Goal: Task Accomplishment & Management: Manage account settings

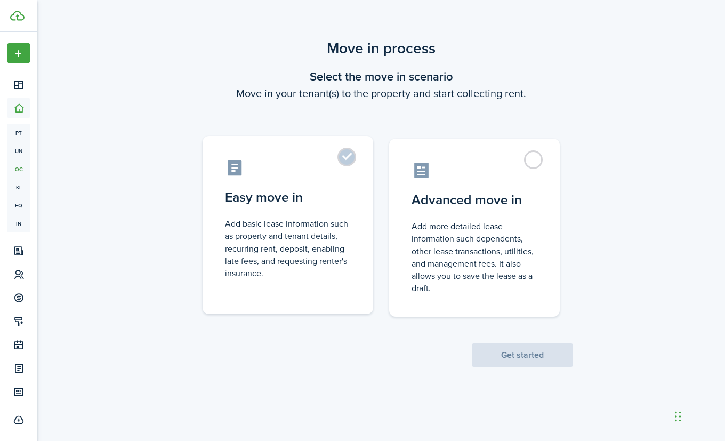
click at [350, 159] on label "Easy move in Add basic lease information such as property and tenant details, r…" at bounding box center [287, 225] width 171 height 178
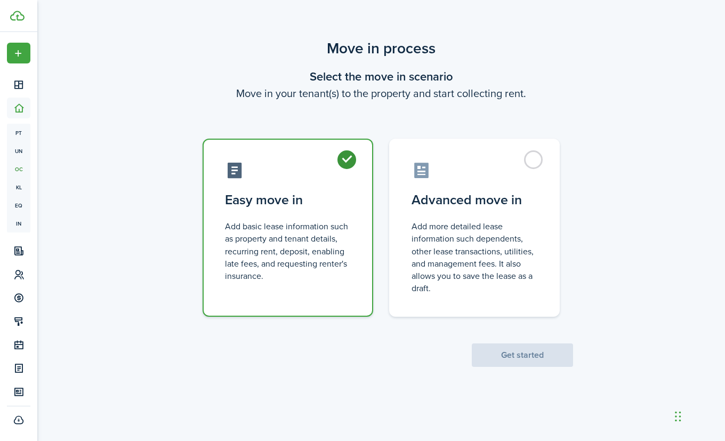
radio input "true"
click at [515, 356] on button "Get started" at bounding box center [522, 354] width 101 height 23
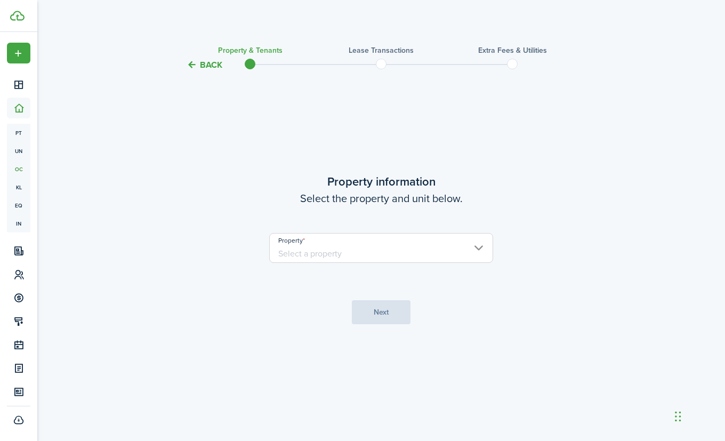
click at [483, 246] on input "Property" at bounding box center [381, 248] width 224 height 30
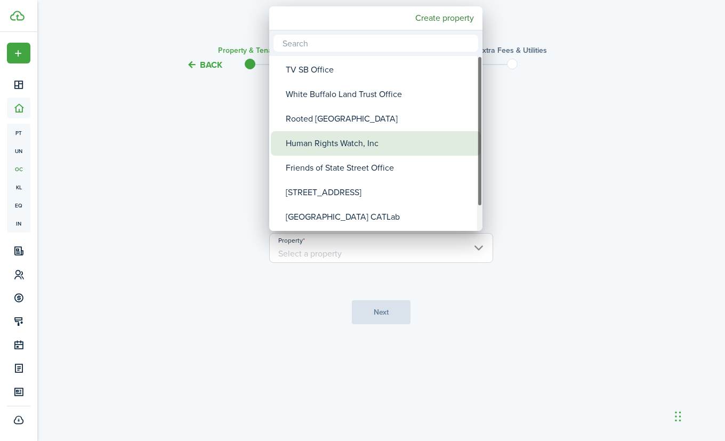
click at [431, 148] on div "Human Rights Watch, Inc" at bounding box center [380, 143] width 189 height 25
type input "Human Rights Watch, Inc"
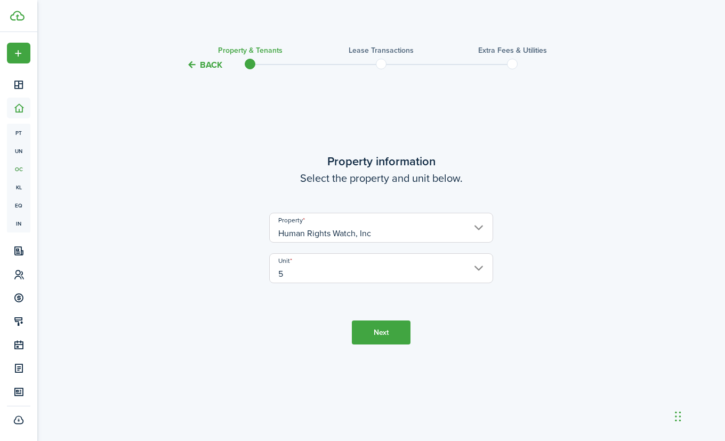
click at [389, 326] on button "Next" at bounding box center [381, 332] width 59 height 24
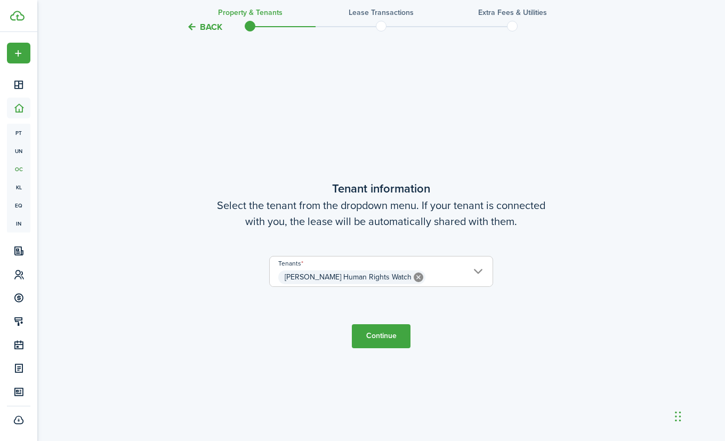
scroll to position [369, 0]
click at [384, 334] on button "Continue" at bounding box center [381, 335] width 59 height 24
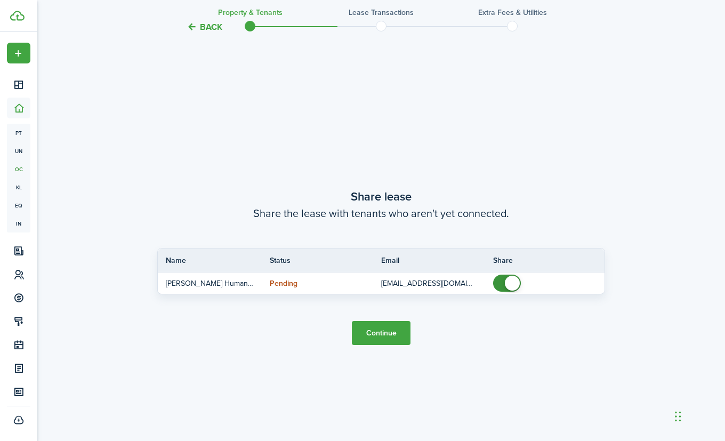
scroll to position [810, 0]
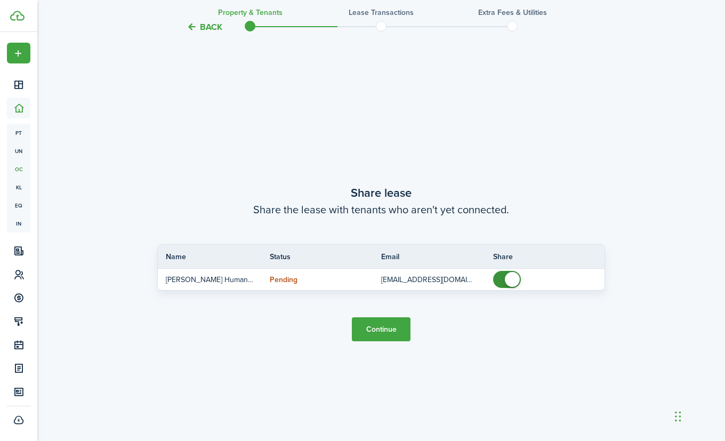
click at [404, 327] on button "Continue" at bounding box center [381, 329] width 59 height 24
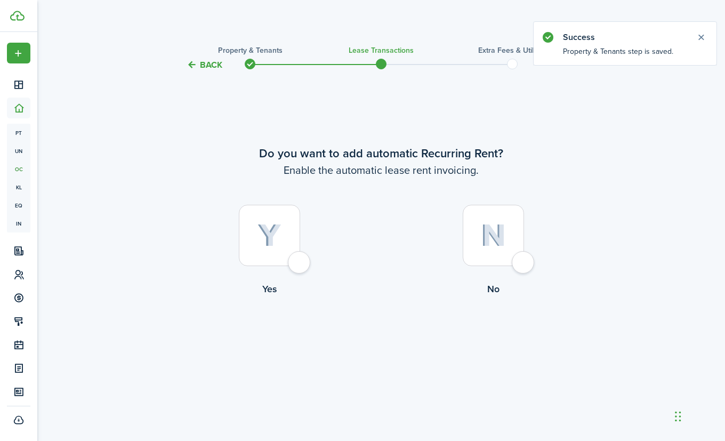
click at [300, 263] on div at bounding box center [269, 235] width 61 height 61
radio input "true"
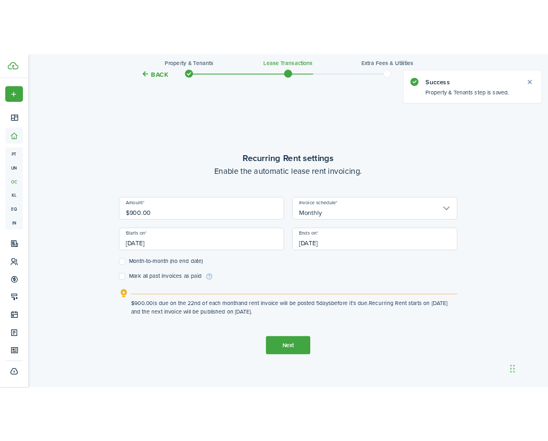
scroll to position [369, 0]
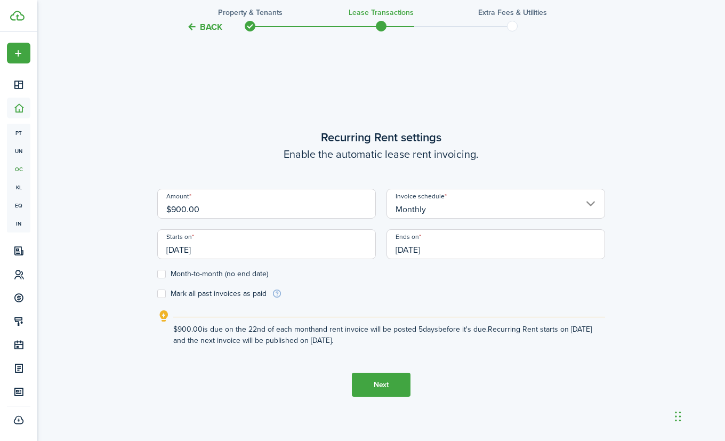
drag, startPoint x: 217, startPoint y: 249, endPoint x: 151, endPoint y: 248, distance: 66.1
click at [151, 248] on div "Back Property & Tenants Lease Transactions Extra fees & Utilities Do you want t…" at bounding box center [381, 75] width 618 height 815
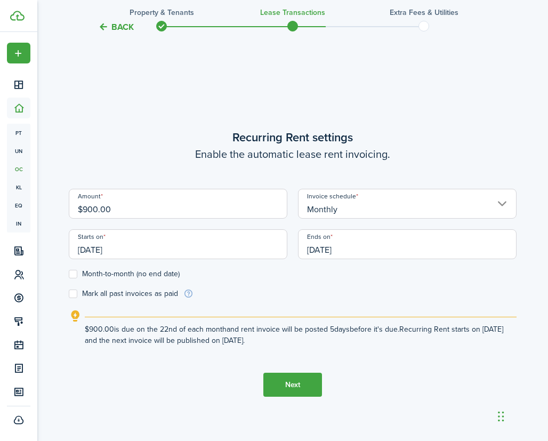
click at [128, 249] on input "[DATE]" at bounding box center [178, 244] width 218 height 30
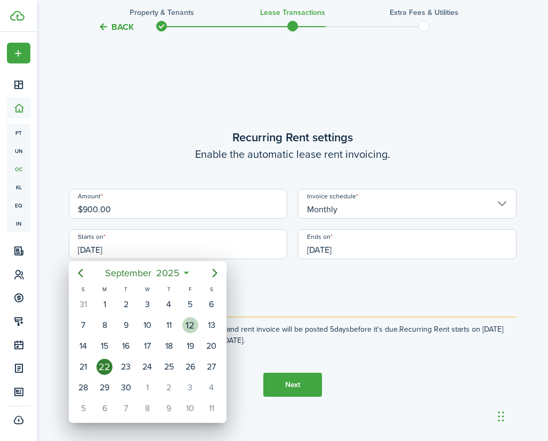
click at [188, 325] on div "12" at bounding box center [190, 325] width 16 height 16
type input "[DATE]"
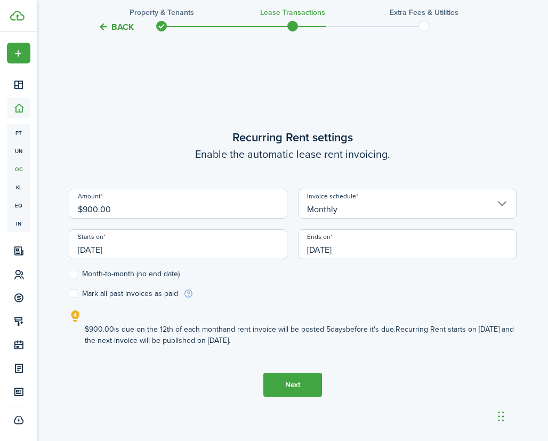
click at [362, 255] on input "[DATE]" at bounding box center [407, 244] width 218 height 30
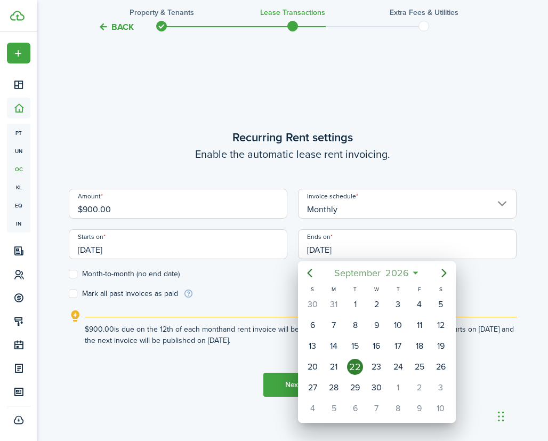
click at [396, 270] on span "2026" at bounding box center [397, 272] width 28 height 19
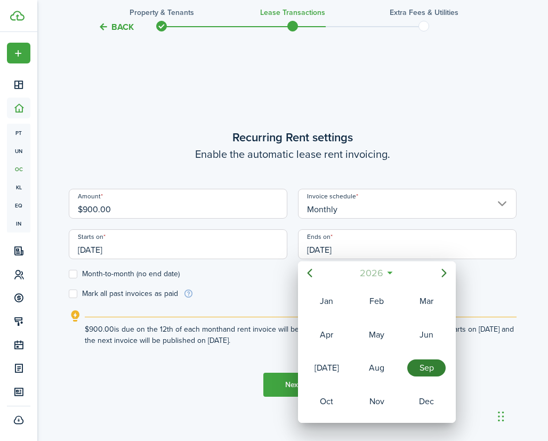
click at [377, 272] on span "2026" at bounding box center [371, 272] width 28 height 19
click at [335, 395] on div "2027" at bounding box center [326, 401] width 38 height 17
click at [419, 372] on div "Sep" at bounding box center [426, 367] width 38 height 17
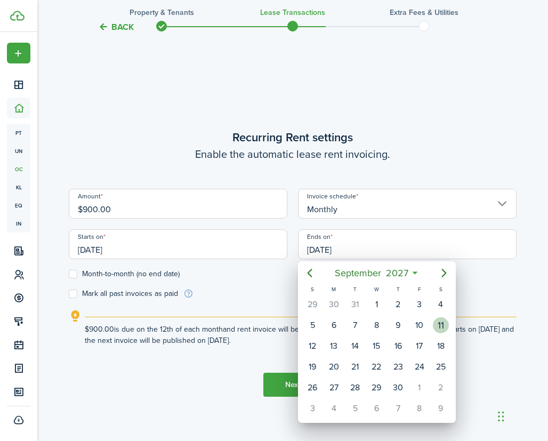
click at [439, 327] on div "11" at bounding box center [441, 325] width 16 height 16
type input "[DATE]"
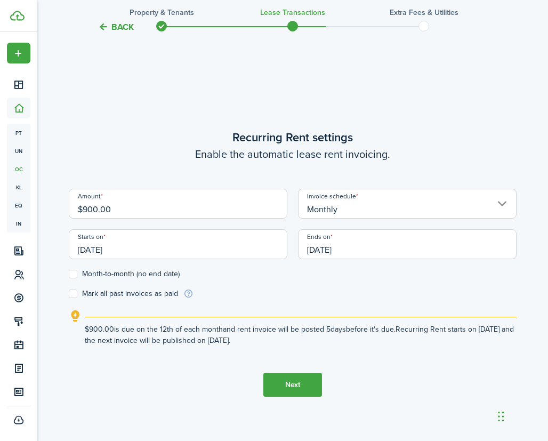
click at [273, 386] on button "Next" at bounding box center [292, 384] width 59 height 24
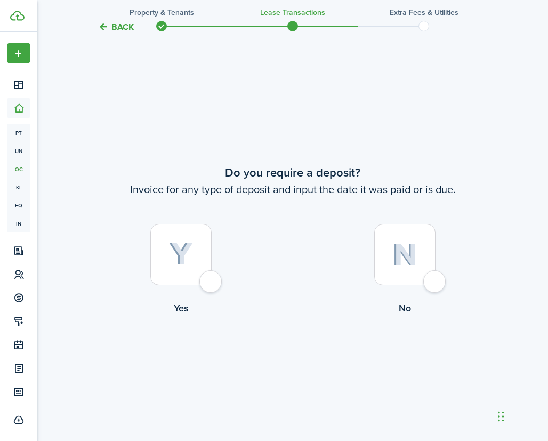
scroll to position [810, 0]
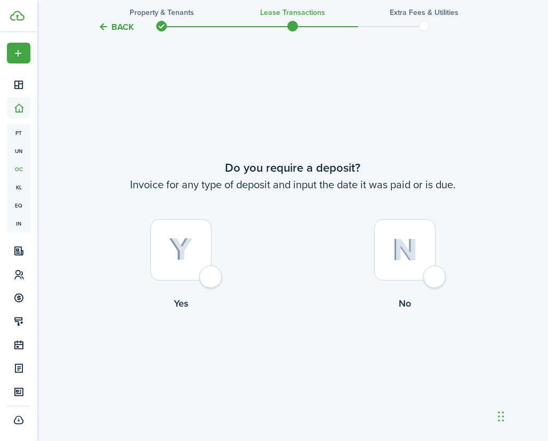
click at [433, 280] on div at bounding box center [404, 249] width 61 height 61
radio input "true"
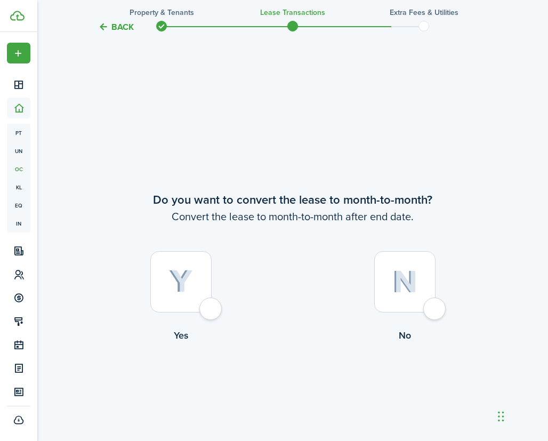
scroll to position [1251, 0]
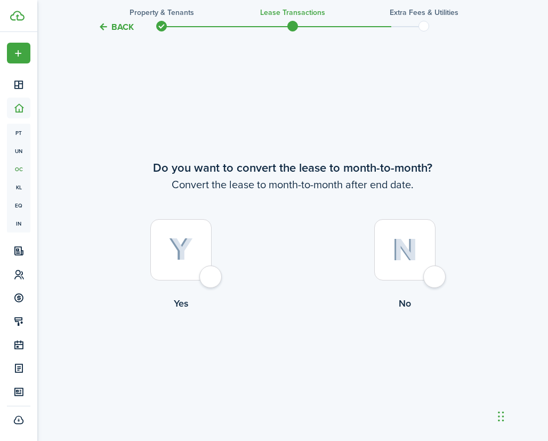
click at [435, 280] on div at bounding box center [404, 249] width 61 height 61
radio input "true"
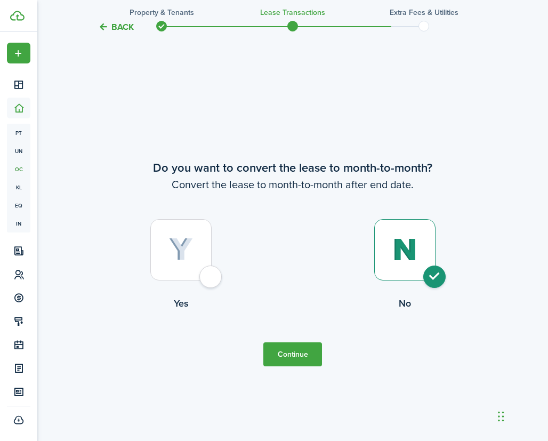
click at [307, 356] on button "Continue" at bounding box center [292, 354] width 59 height 24
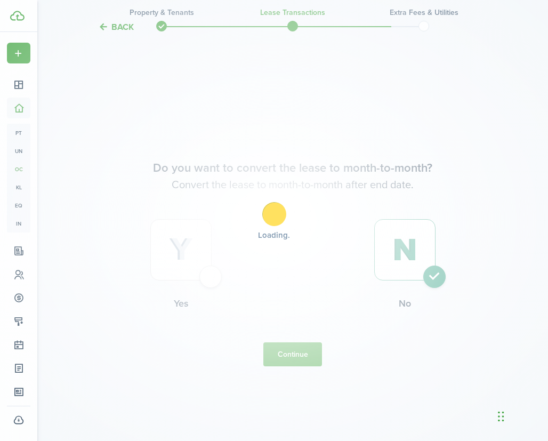
scroll to position [0, 0]
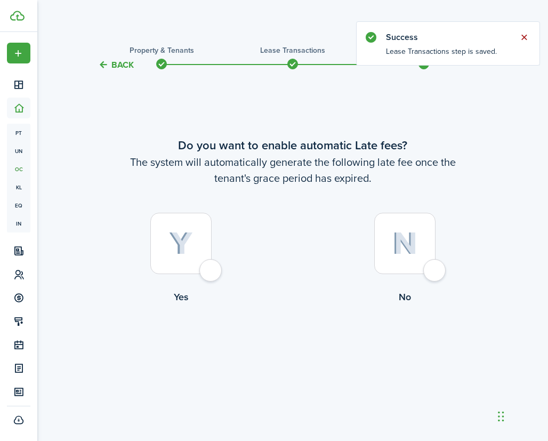
click at [527, 36] on button "Close notify" at bounding box center [523, 37] width 15 height 15
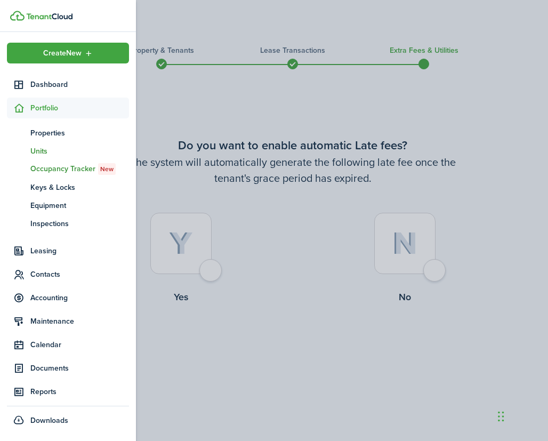
click at [43, 151] on span "Units" at bounding box center [79, 150] width 99 height 11
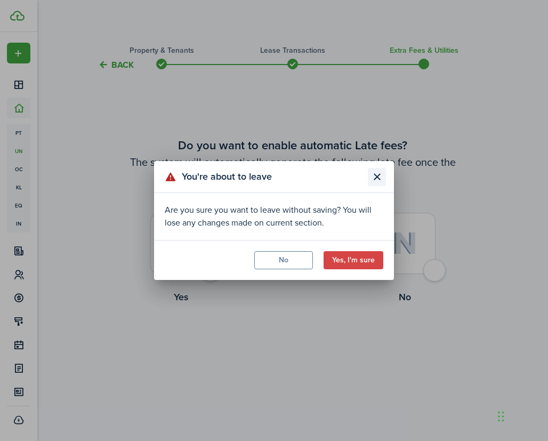
click at [374, 173] on button "Close modal" at bounding box center [377, 177] width 18 height 18
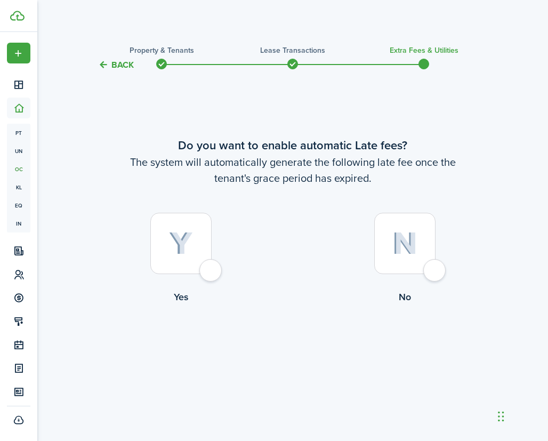
click at [435, 270] on div at bounding box center [404, 243] width 61 height 61
radio input "true"
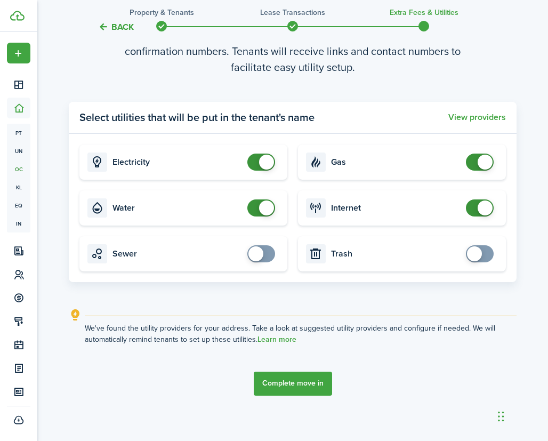
scroll to position [437, 0]
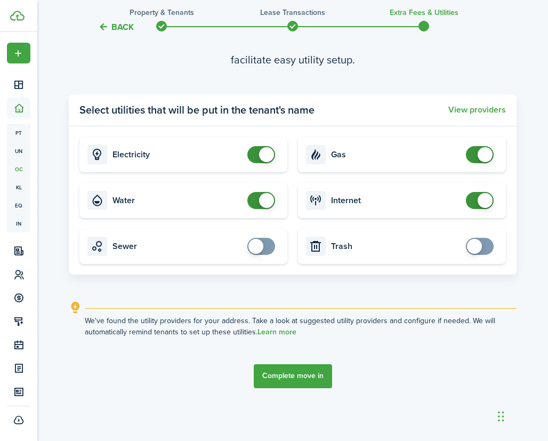
checkbox input "false"
click at [256, 200] on span at bounding box center [261, 200] width 11 height 17
checkbox input "false"
click at [256, 155] on span at bounding box center [261, 154] width 11 height 17
checkbox input "false"
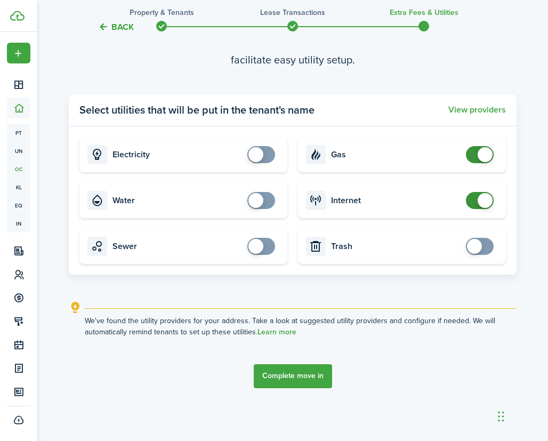
click at [474, 151] on span at bounding box center [479, 154] width 11 height 17
checkbox input "false"
click at [474, 202] on span at bounding box center [479, 200] width 11 height 17
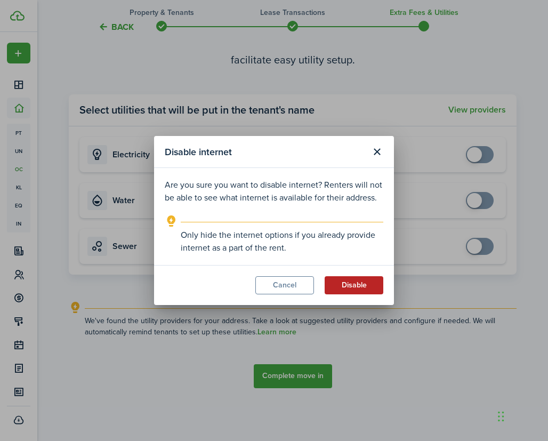
click at [361, 287] on button "Disable" at bounding box center [354, 285] width 59 height 18
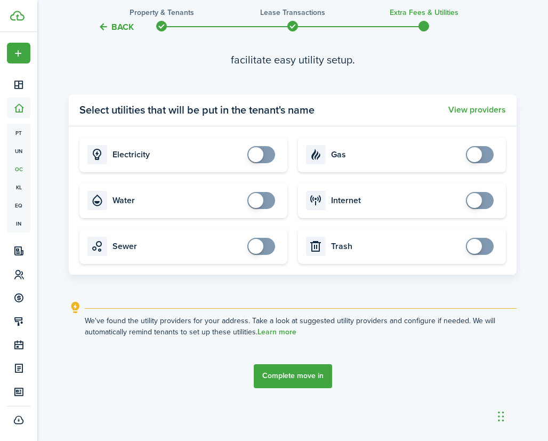
click at [303, 374] on button "Complete move in" at bounding box center [293, 376] width 78 height 24
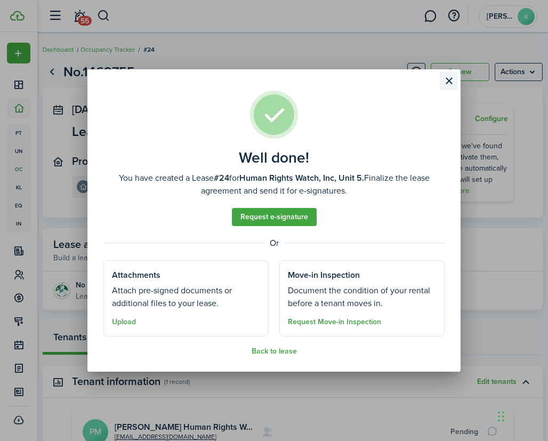
click at [449, 81] on button "Close modal" at bounding box center [449, 81] width 18 height 18
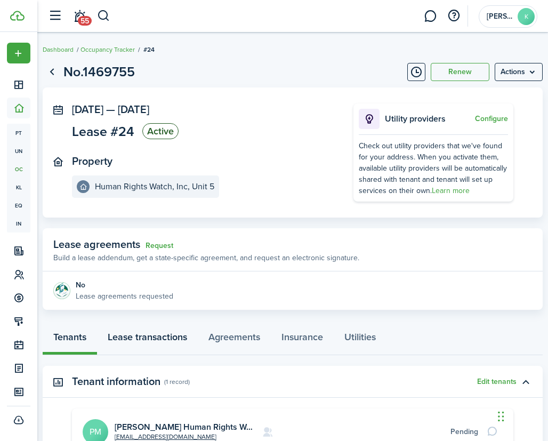
click at [151, 339] on link "Lease transactions" at bounding box center [147, 338] width 101 height 31
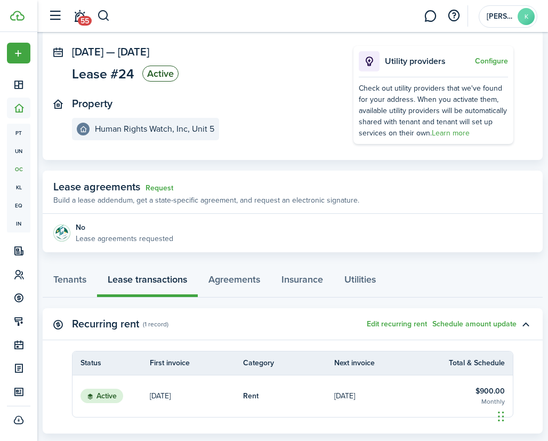
scroll to position [164, 0]
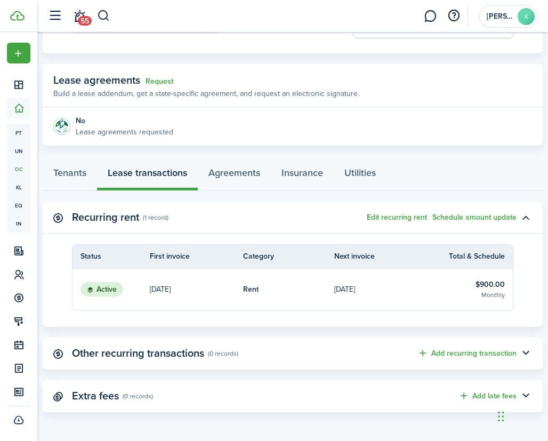
click at [485, 283] on table-info-title "$900.00" at bounding box center [489, 284] width 29 height 11
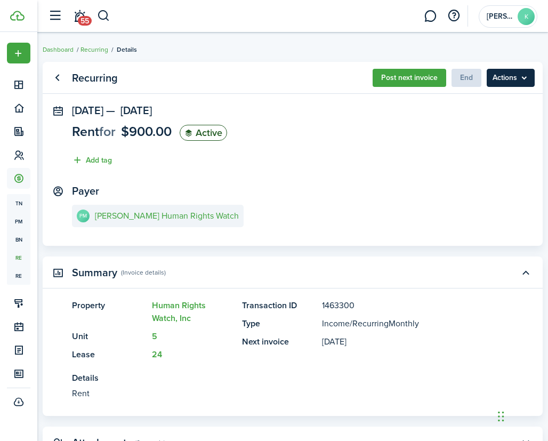
click at [506, 80] on menu-btn "Actions" at bounding box center [511, 78] width 48 height 18
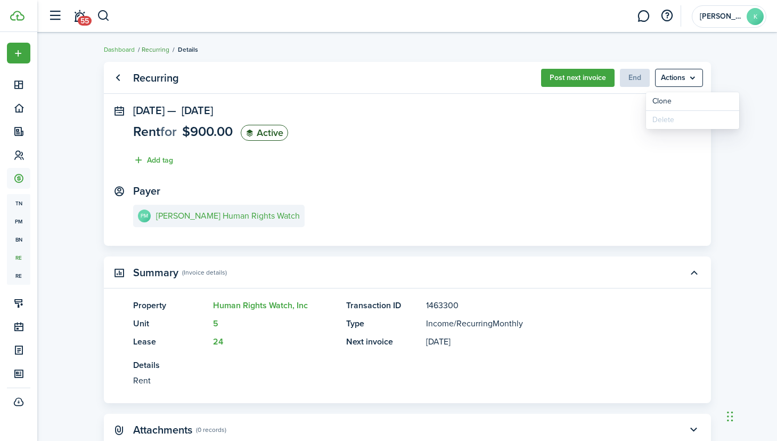
click at [151, 47] on link "Recurring" at bounding box center [156, 50] width 28 height 10
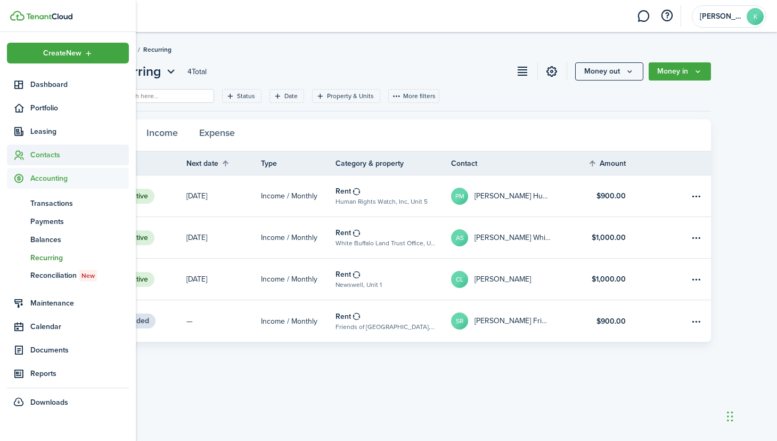
click at [46, 155] on span "Contacts" at bounding box center [79, 154] width 99 height 11
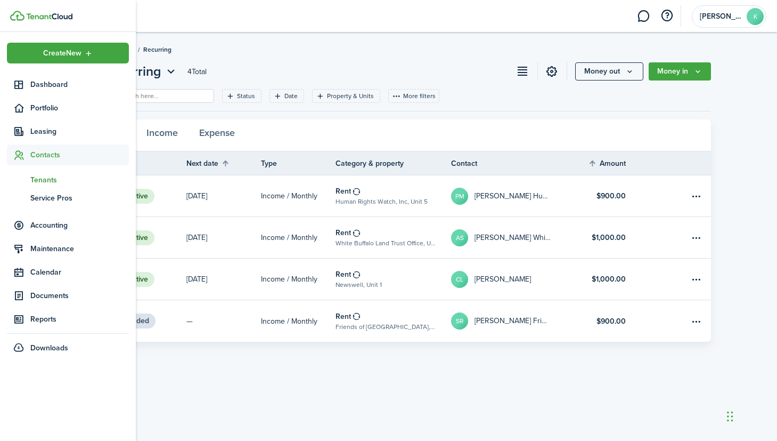
click at [42, 185] on span "Tenants" at bounding box center [79, 179] width 99 height 11
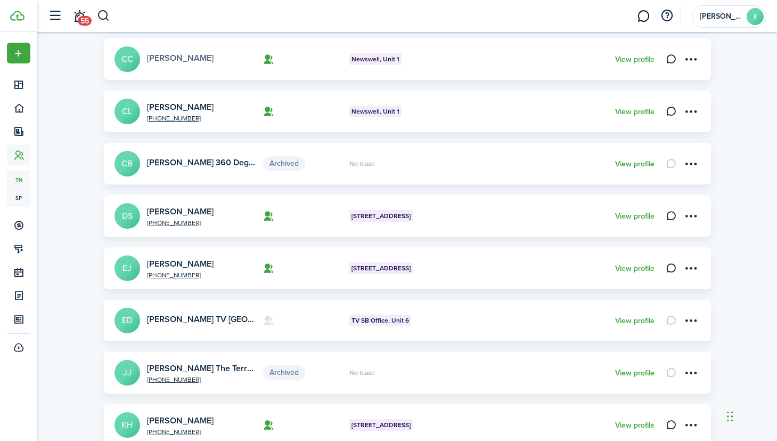
scroll to position [361, 0]
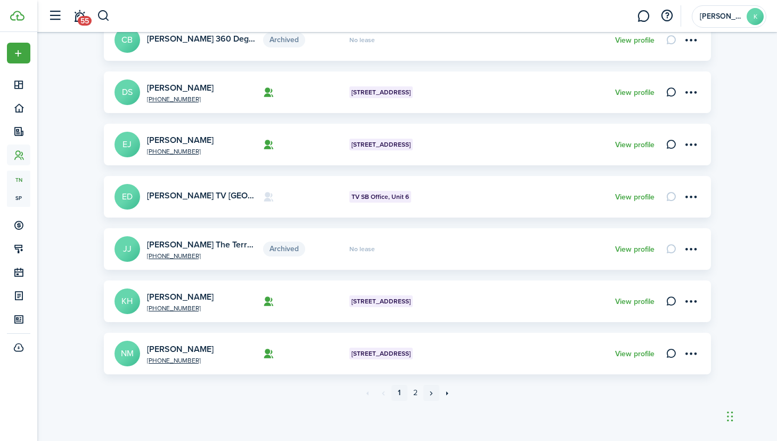
click at [430, 394] on link "»" at bounding box center [432, 393] width 16 height 16
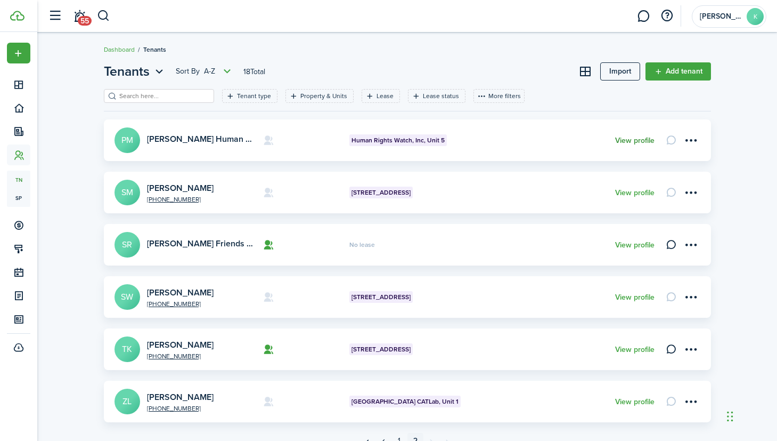
click at [642, 143] on link "View profile" at bounding box center [634, 140] width 39 height 9
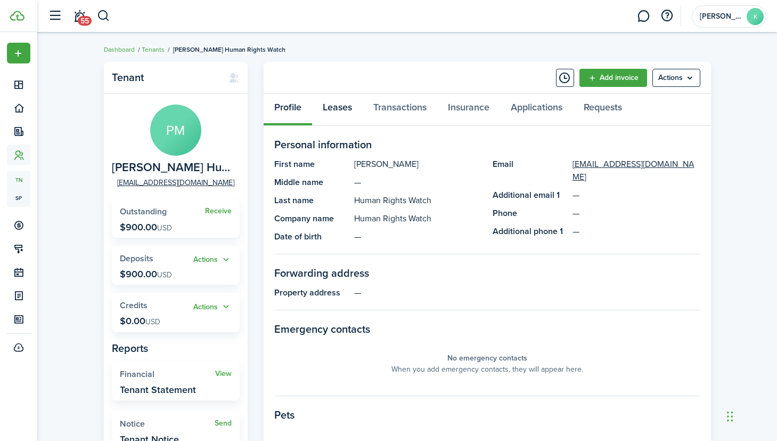
click at [346, 107] on link "Leases" at bounding box center [337, 110] width 51 height 32
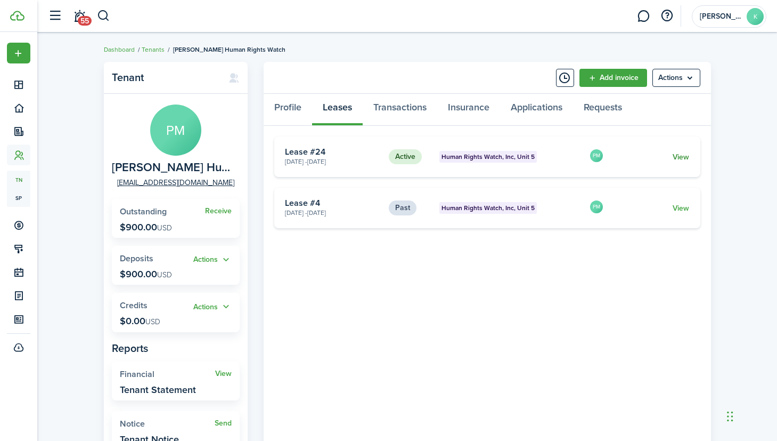
click at [685, 156] on link "View" at bounding box center [681, 156] width 17 height 11
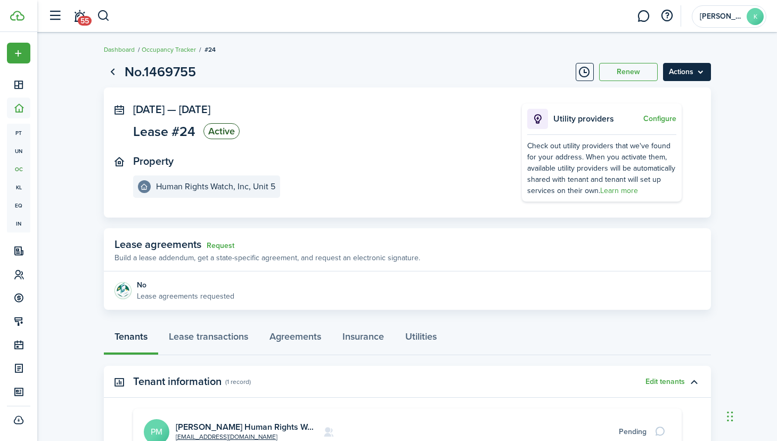
click at [687, 77] on menu-btn "Actions" at bounding box center [687, 72] width 48 height 18
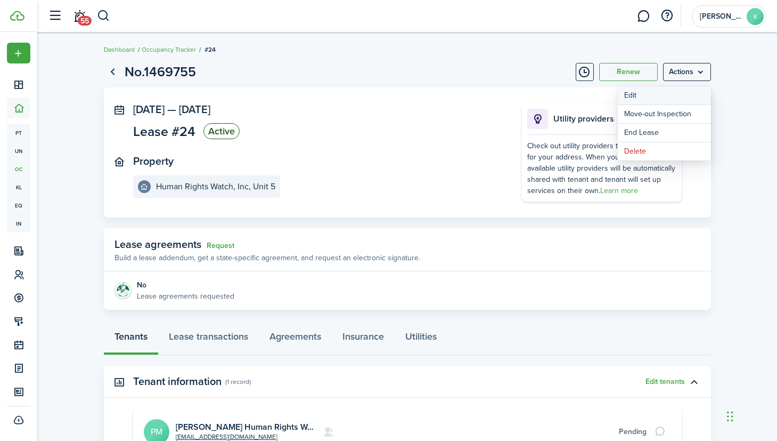
click at [671, 92] on button "Edit" at bounding box center [664, 95] width 93 height 18
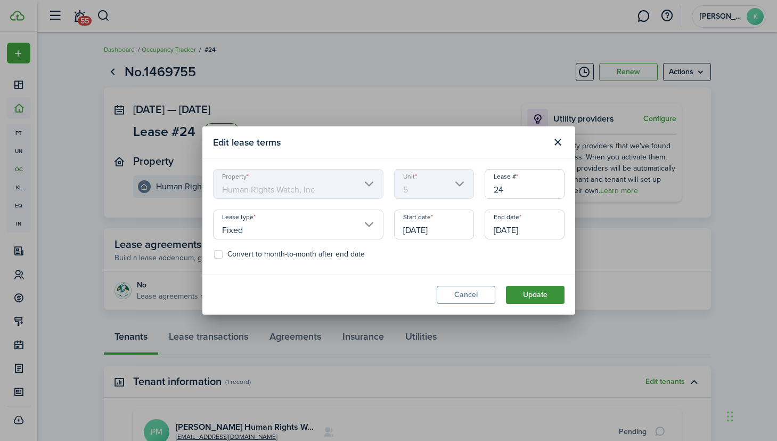
click at [524, 289] on button "Update" at bounding box center [535, 295] width 59 height 18
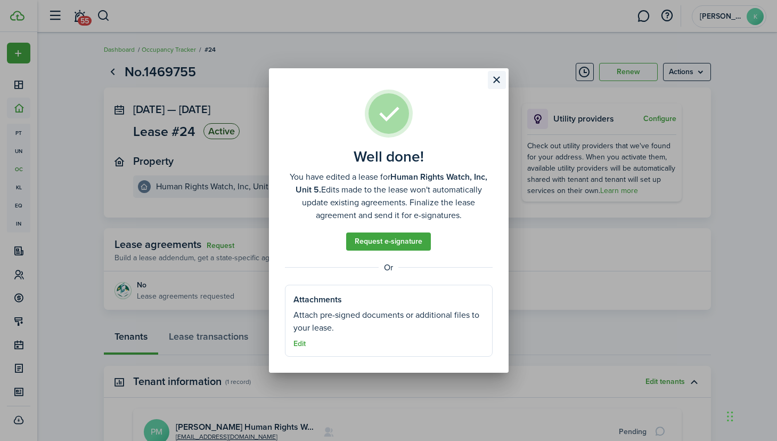
click at [497, 83] on button "Close modal" at bounding box center [497, 80] width 18 height 18
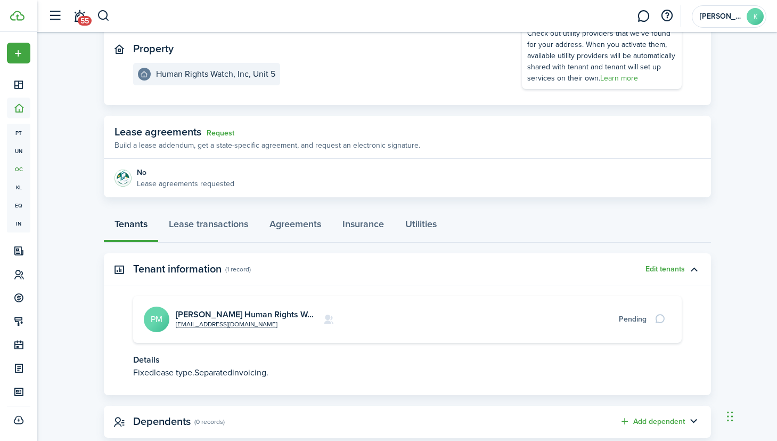
scroll to position [138, 0]
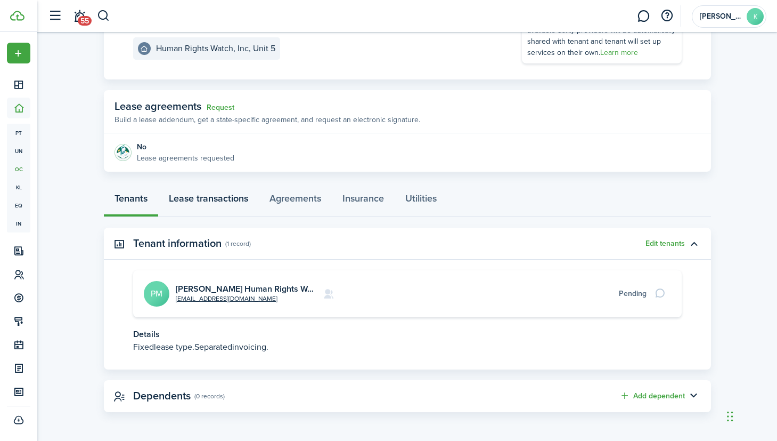
click at [192, 198] on link "Lease transactions" at bounding box center [208, 201] width 101 height 32
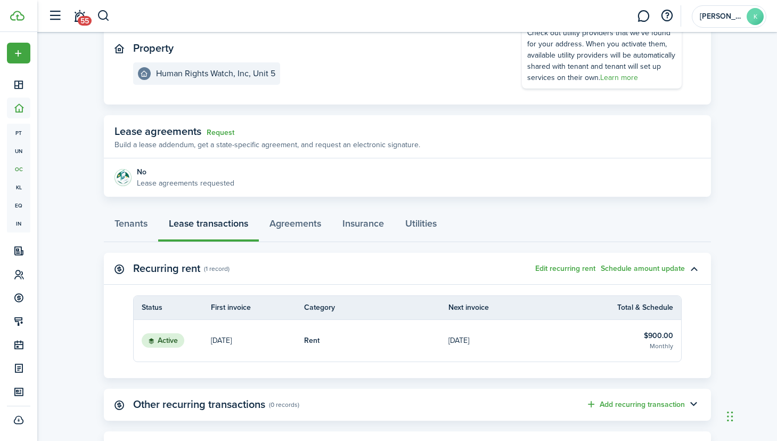
scroll to position [164, 0]
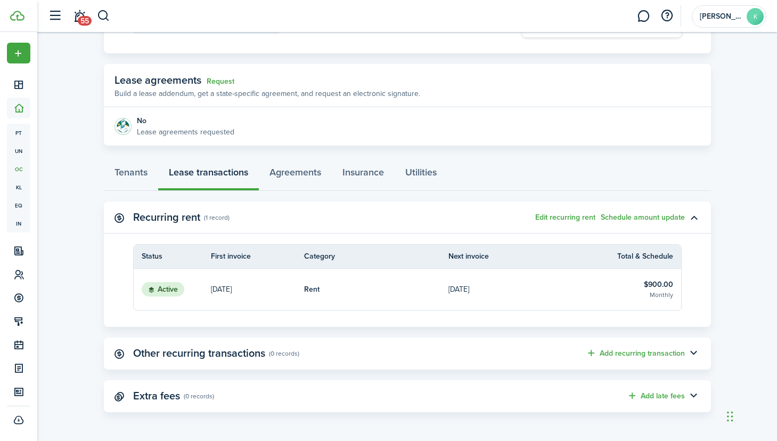
click at [665, 282] on table-info-title "$900.00" at bounding box center [658, 284] width 29 height 11
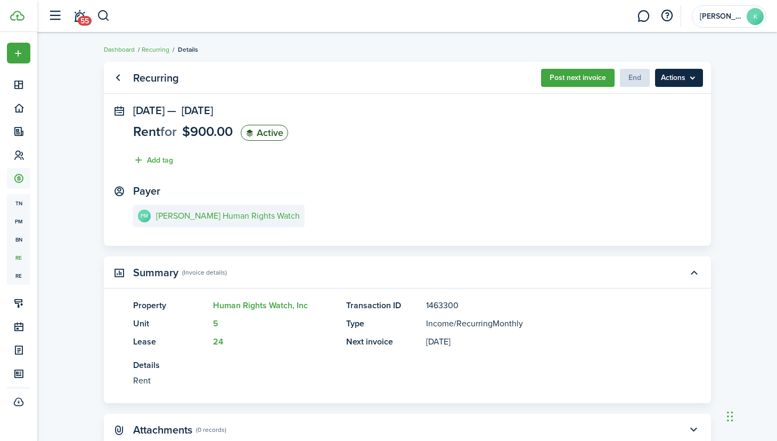
click at [683, 75] on menu-btn "Actions" at bounding box center [679, 78] width 48 height 18
click at [560, 126] on panel-main-section "[DATE] — [DATE] Rent for $900.00 Active Add tag" at bounding box center [407, 137] width 549 height 67
click at [118, 79] on link "Go back" at bounding box center [118, 78] width 18 height 18
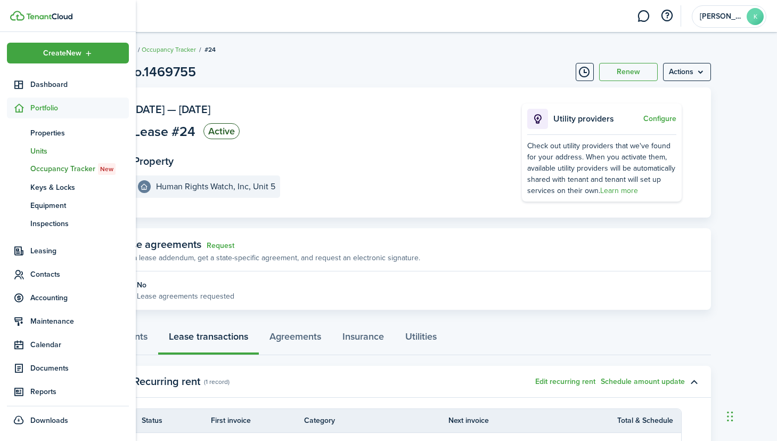
click at [35, 150] on span "Units" at bounding box center [79, 150] width 99 height 11
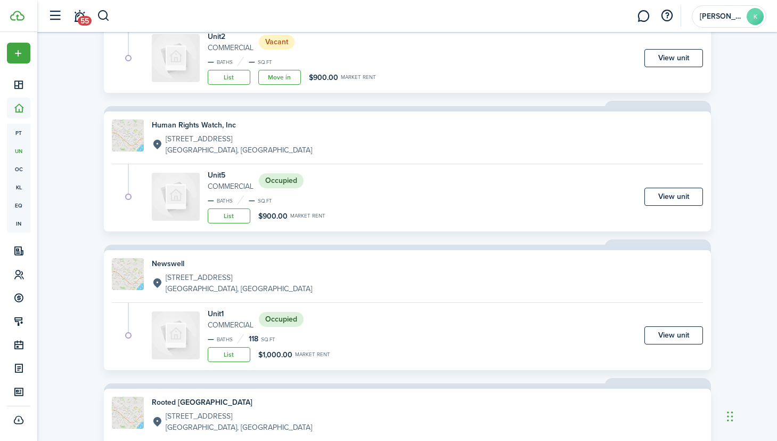
scroll to position [156, 0]
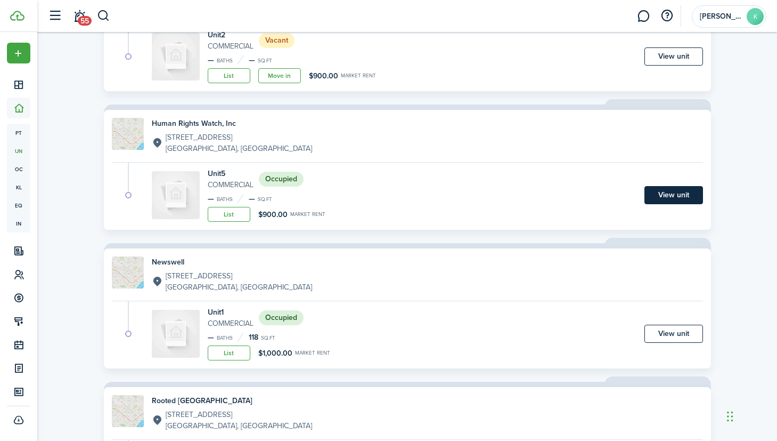
click at [670, 194] on link "View unit" at bounding box center [674, 195] width 59 height 18
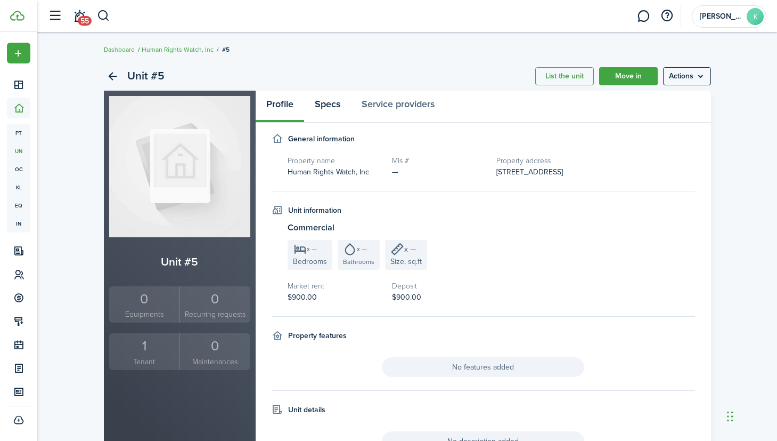
click at [329, 102] on link "Specs" at bounding box center [327, 107] width 47 height 32
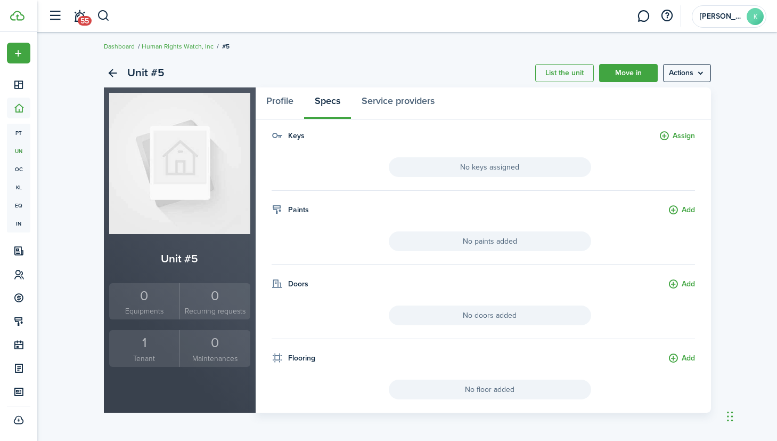
scroll to position [4, 0]
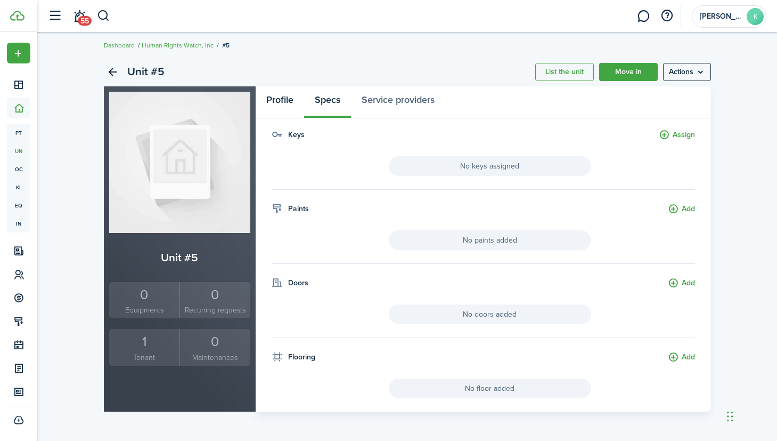
click at [283, 98] on link "Profile" at bounding box center [280, 102] width 48 height 32
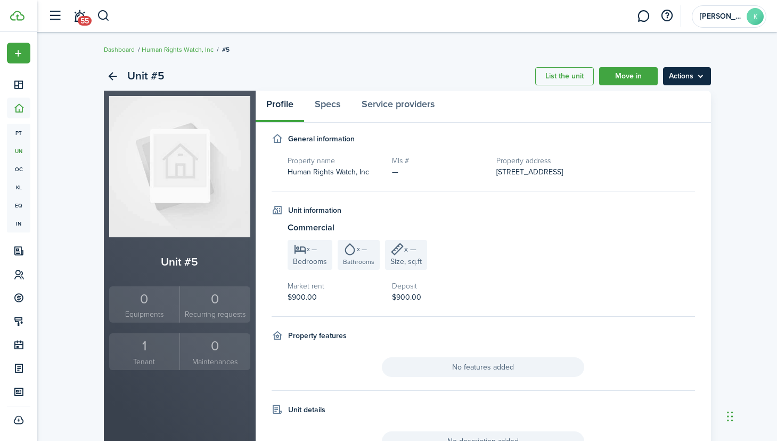
click at [664, 79] on menu-btn "Actions" at bounding box center [687, 76] width 48 height 18
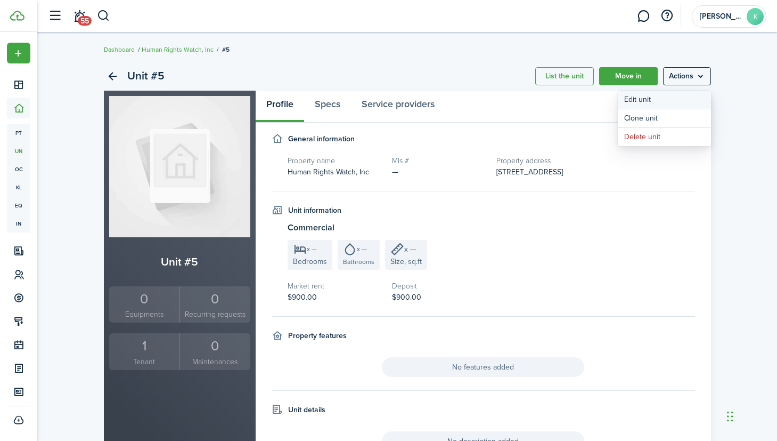
click at [636, 100] on link "Edit unit" at bounding box center [664, 100] width 93 height 18
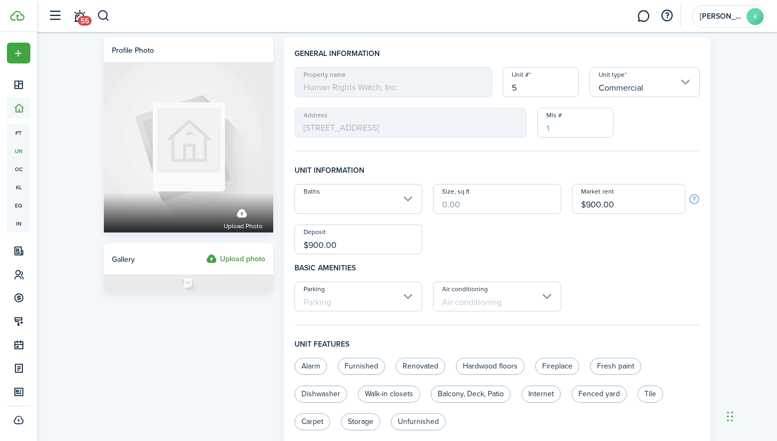
drag, startPoint x: 619, startPoint y: 206, endPoint x: 575, endPoint y: 201, distance: 44.5
click at [579, 204] on input "$900.00" at bounding box center [629, 199] width 114 height 30
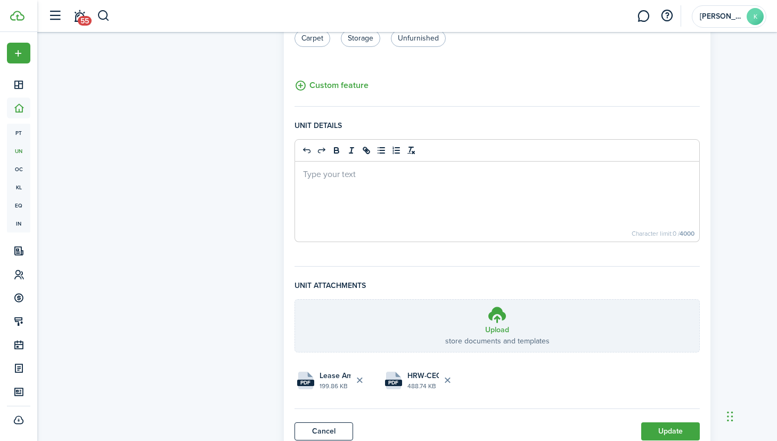
scroll to position [422, 0]
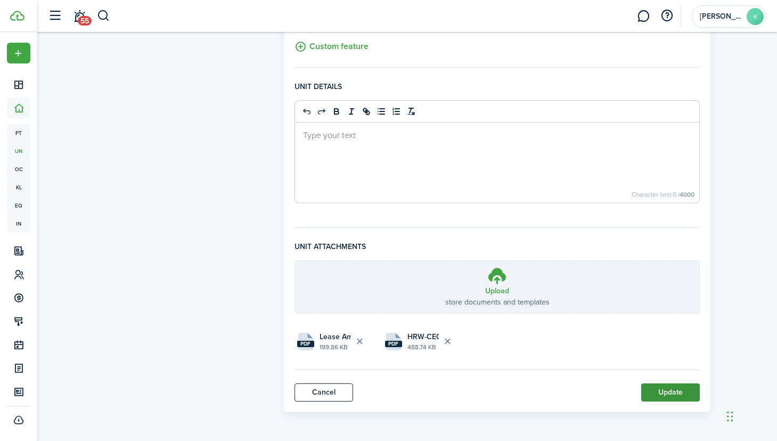
type input "$1,000.00"
click at [659, 394] on button "Update" at bounding box center [671, 392] width 59 height 18
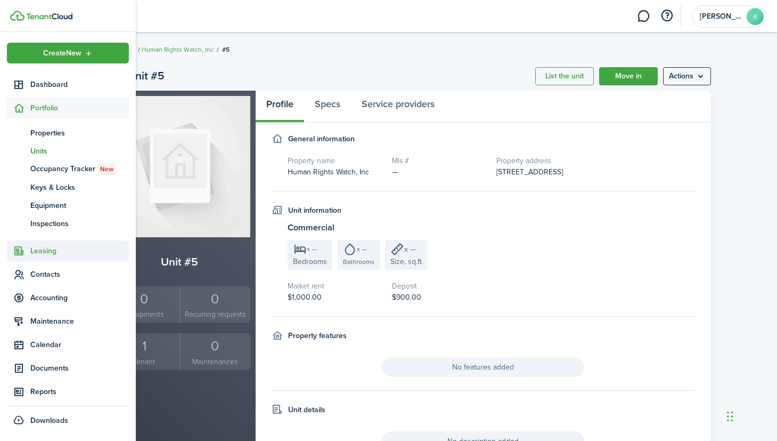
click at [44, 256] on span "Leasing" at bounding box center [79, 250] width 99 height 11
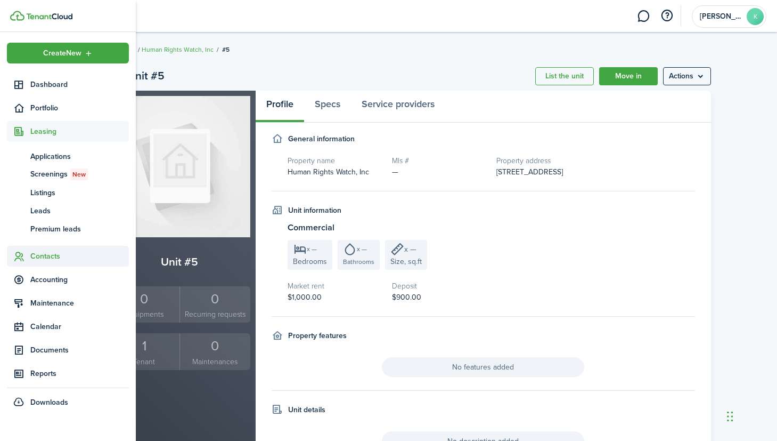
click at [43, 257] on span "Contacts" at bounding box center [79, 255] width 99 height 11
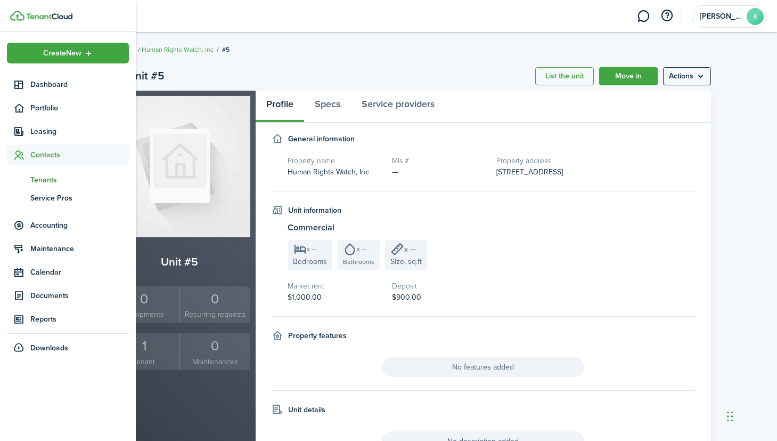
click at [52, 180] on span "Tenants" at bounding box center [79, 179] width 99 height 11
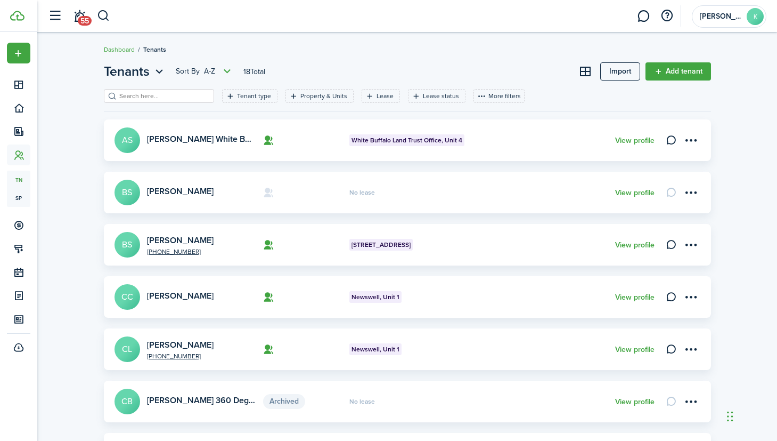
scroll to position [361, 0]
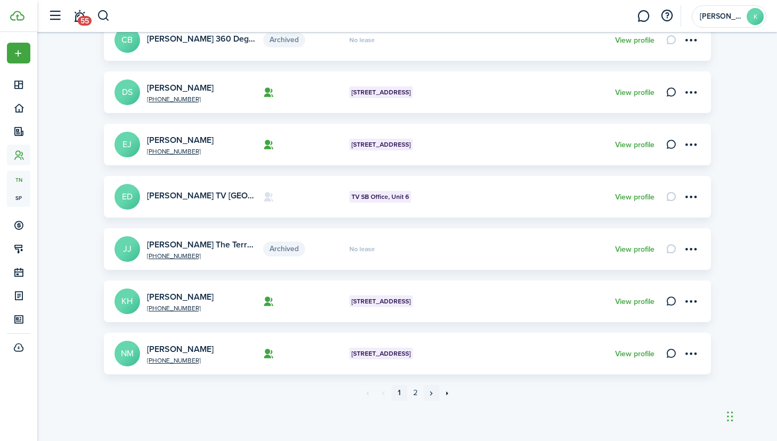
click at [432, 395] on link "»" at bounding box center [432, 393] width 16 height 16
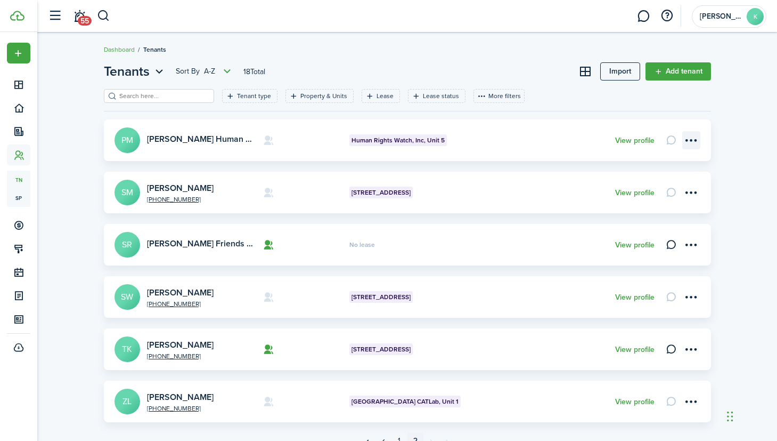
click at [690, 143] on menu-btn-icon "Open menu" at bounding box center [692, 140] width 18 height 18
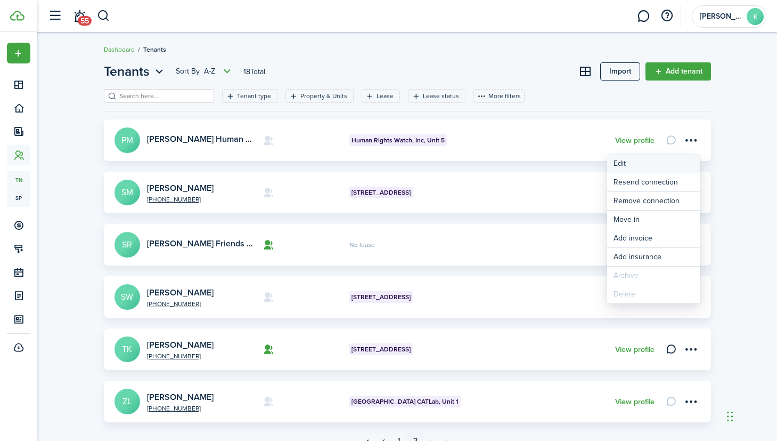
click at [650, 166] on link "Edit" at bounding box center [653, 164] width 93 height 18
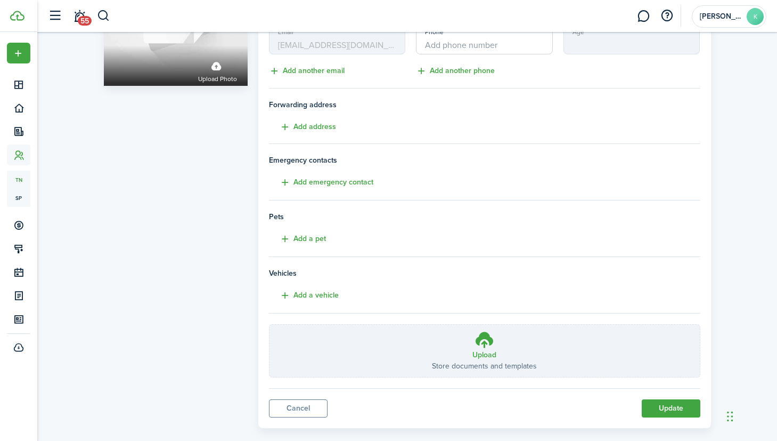
scroll to position [142, 0]
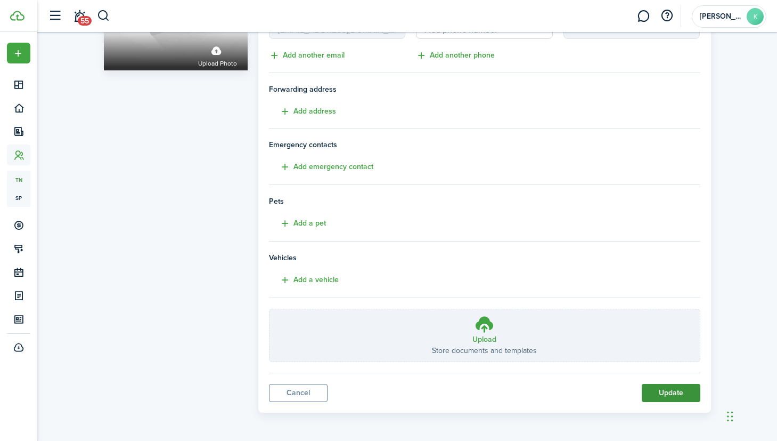
click at [660, 388] on button "Update" at bounding box center [671, 393] width 59 height 18
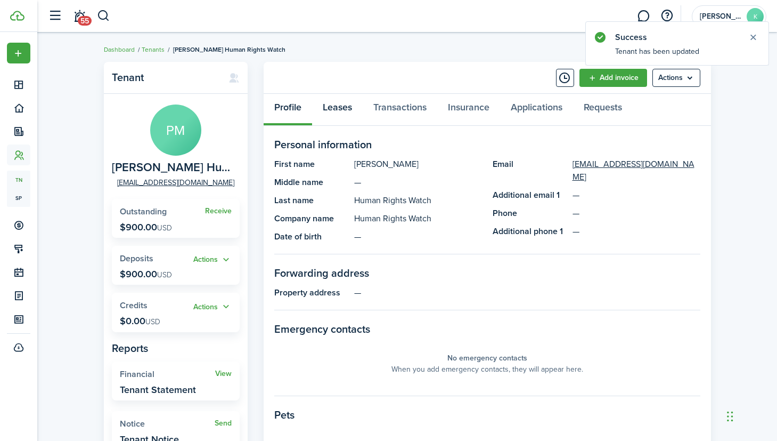
click at [341, 99] on link "Leases" at bounding box center [337, 110] width 51 height 32
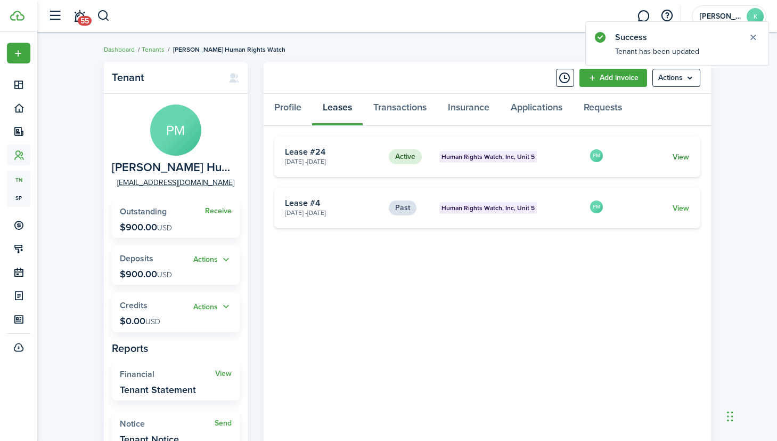
click at [676, 158] on link "View" at bounding box center [681, 156] width 17 height 11
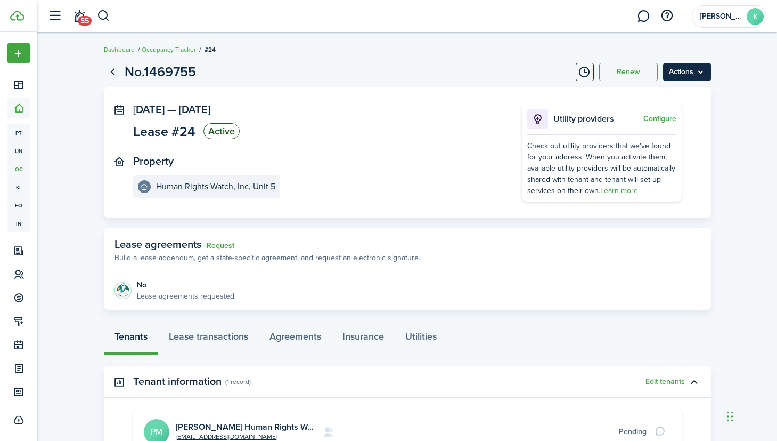
click at [700, 71] on menu-btn "Actions" at bounding box center [687, 72] width 48 height 18
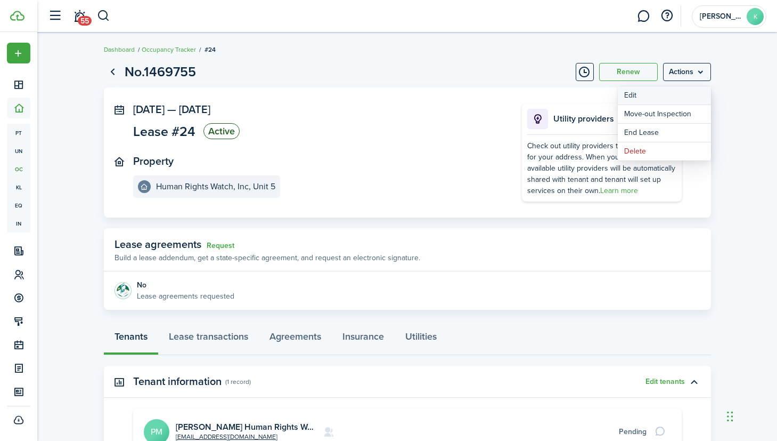
click at [660, 98] on button "Edit" at bounding box center [664, 95] width 93 height 18
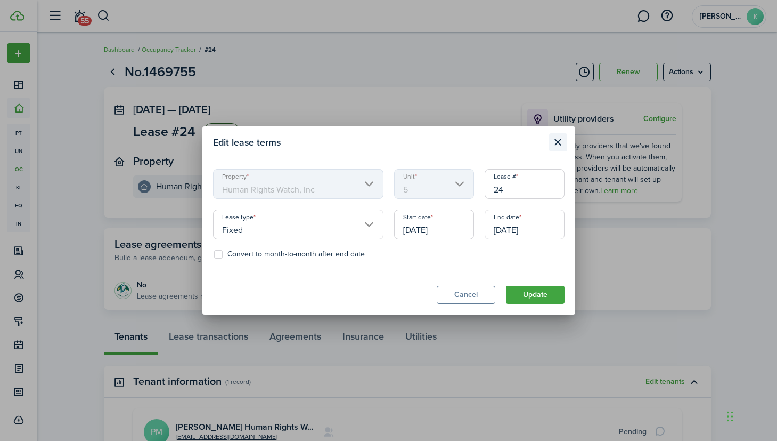
click at [561, 141] on button "Close modal" at bounding box center [558, 142] width 18 height 18
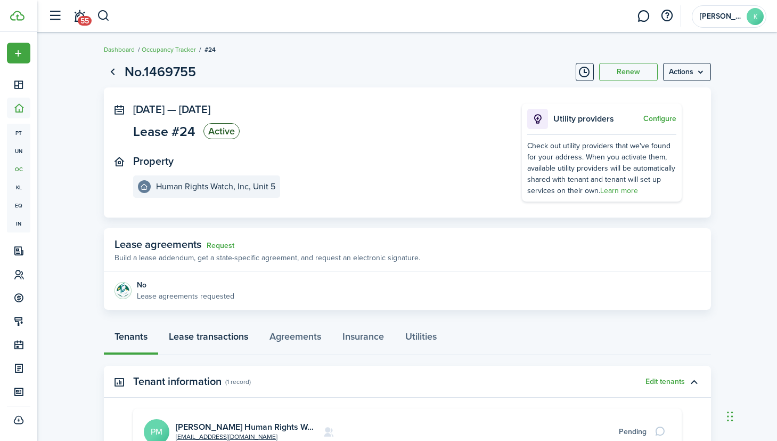
click at [204, 328] on link "Lease transactions" at bounding box center [208, 339] width 101 height 32
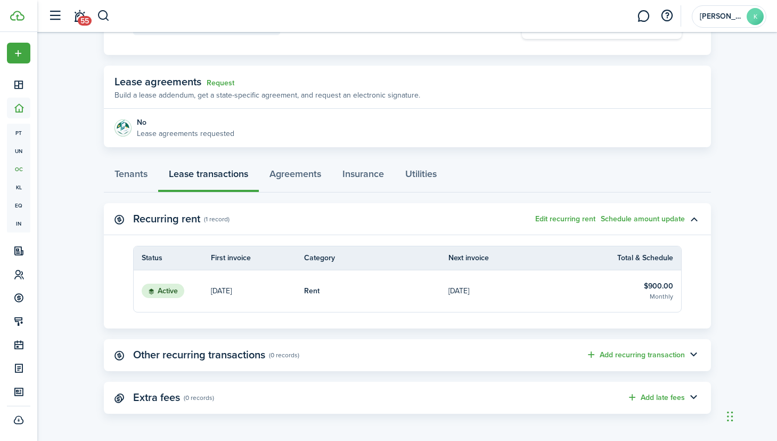
scroll to position [164, 0]
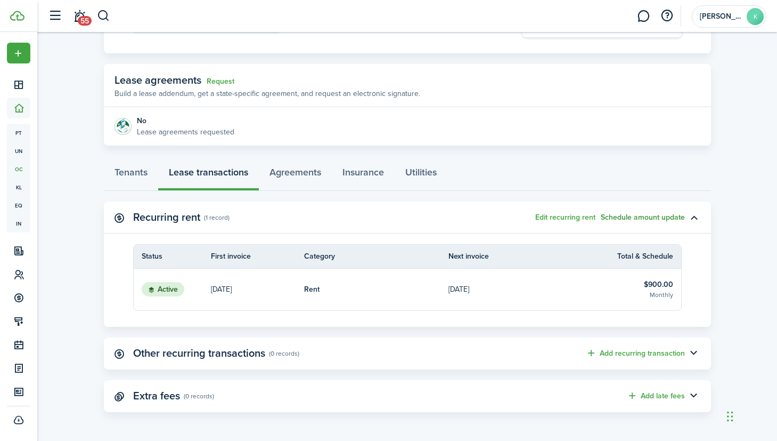
click at [663, 217] on button "Schedule amount update" at bounding box center [643, 217] width 84 height 9
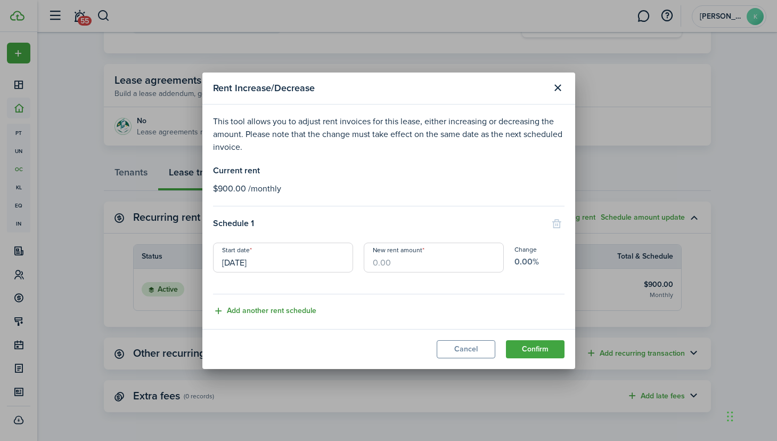
click at [302, 311] on button "Add another rent schedule" at bounding box center [264, 311] width 103 height 12
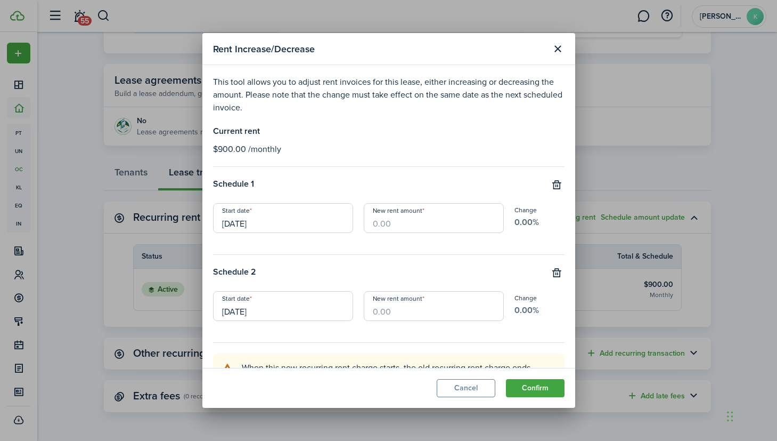
scroll to position [25, 0]
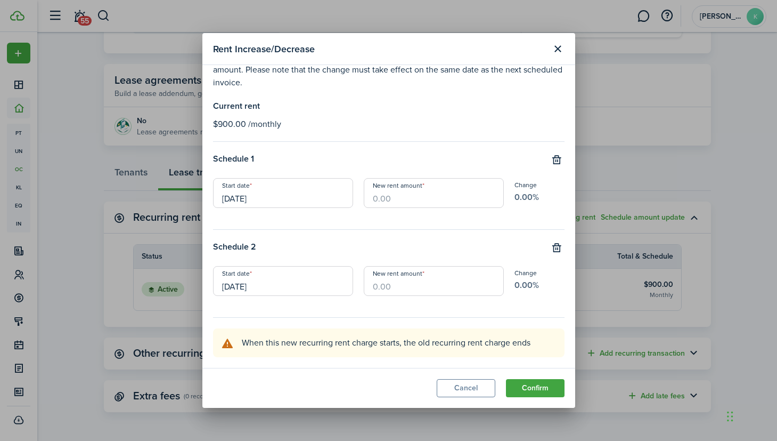
drag, startPoint x: 265, startPoint y: 290, endPoint x: 238, endPoint y: 289, distance: 27.7
click at [220, 289] on input "[DATE]" at bounding box center [283, 281] width 140 height 30
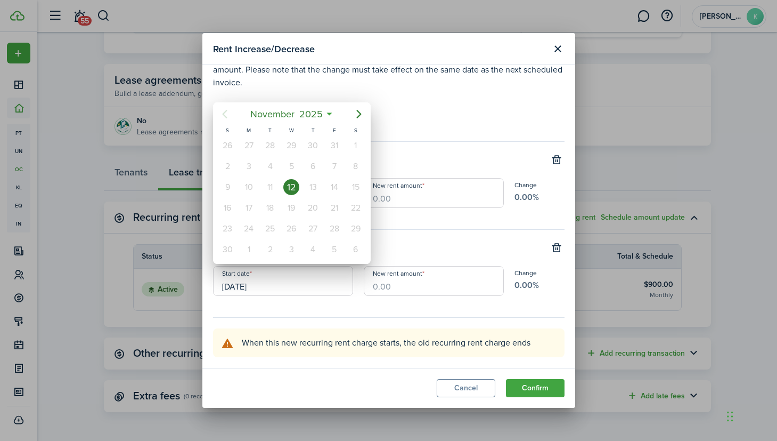
click at [396, 285] on div at bounding box center [389, 220] width 948 height 611
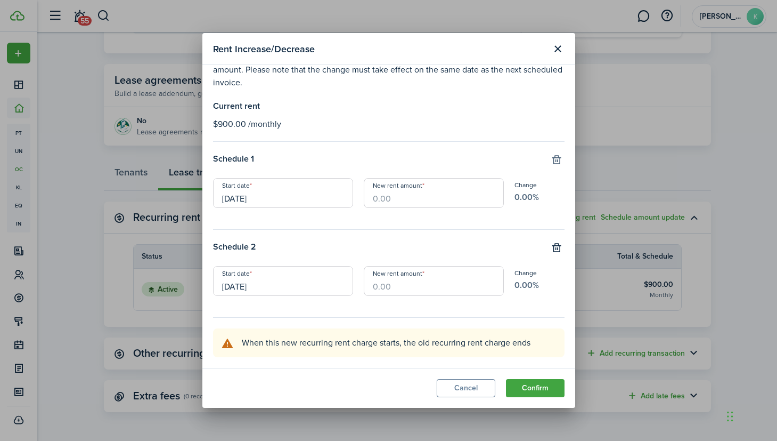
click at [560, 156] on button "button" at bounding box center [557, 159] width 15 height 15
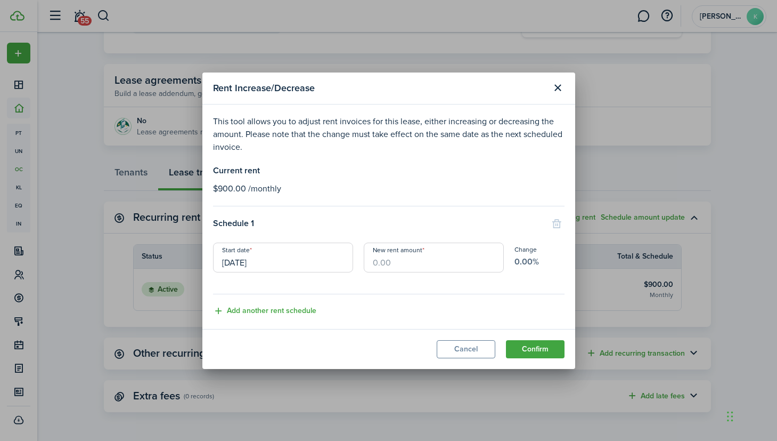
scroll to position [0, 0]
drag, startPoint x: 265, startPoint y: 266, endPoint x: 224, endPoint y: 261, distance: 41.4
click at [222, 261] on input "[DATE]" at bounding box center [283, 257] width 140 height 30
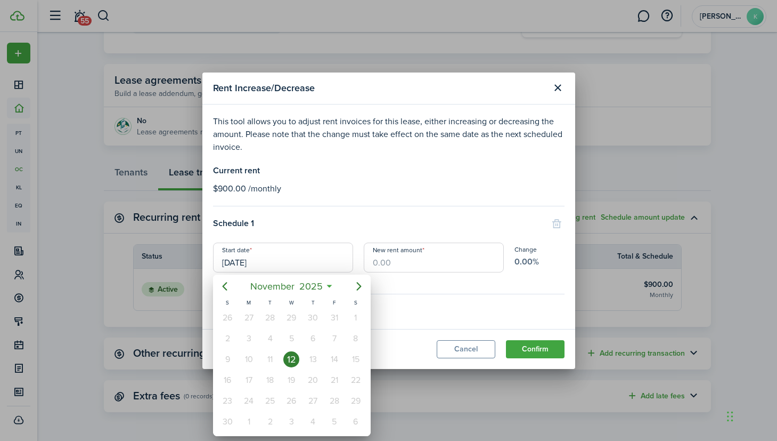
click at [239, 256] on div at bounding box center [389, 220] width 948 height 611
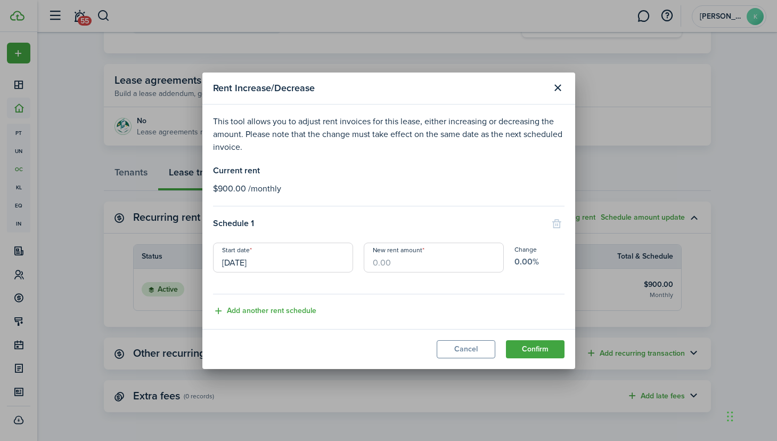
click at [244, 261] on input "[DATE]" at bounding box center [283, 257] width 140 height 30
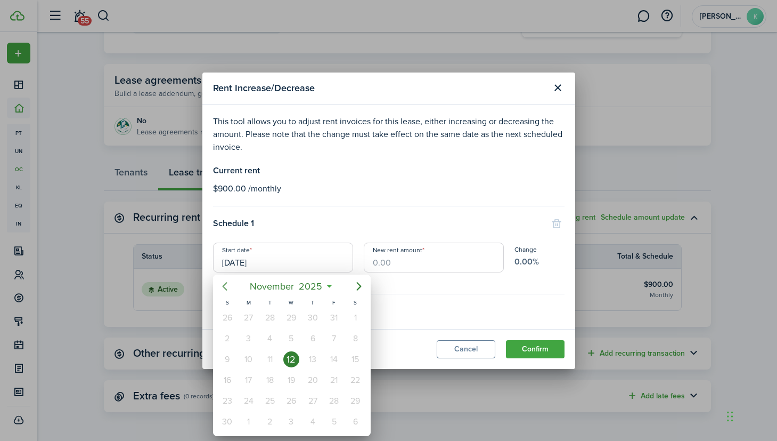
click at [220, 285] on icon "Previous page" at bounding box center [224, 286] width 13 height 13
click at [228, 356] on div "12" at bounding box center [228, 359] width 16 height 16
type input "[DATE]"
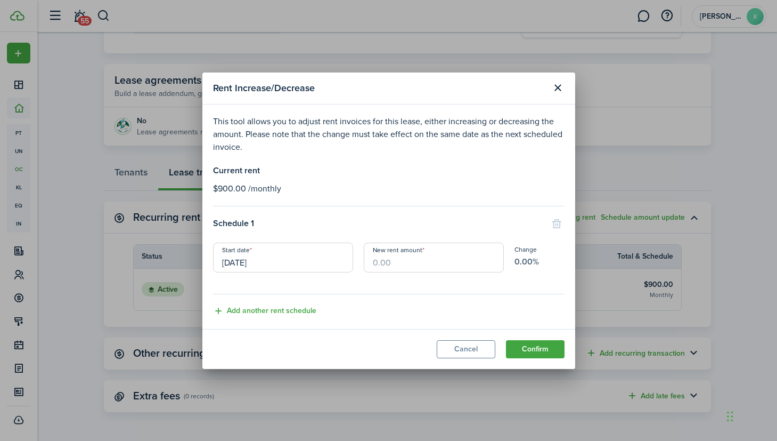
click at [395, 267] on input "New rent amount" at bounding box center [434, 257] width 140 height 30
type input "$1,000.00"
click at [541, 350] on button "Confirm" at bounding box center [535, 349] width 59 height 18
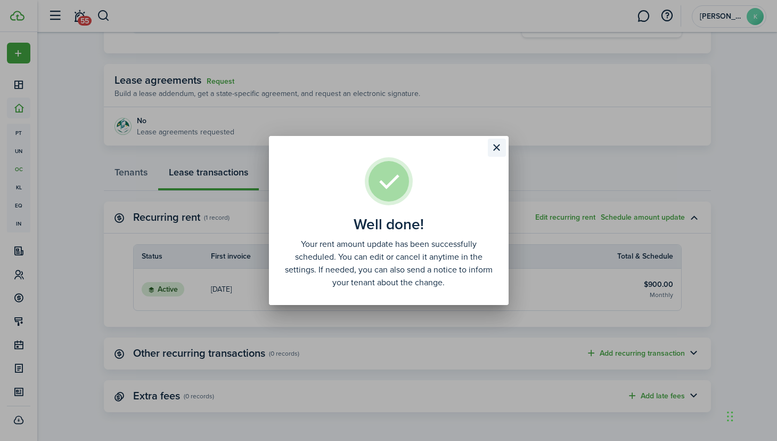
click at [493, 149] on button "Close modal" at bounding box center [497, 148] width 18 height 18
